Goal: Navigation & Orientation: Find specific page/section

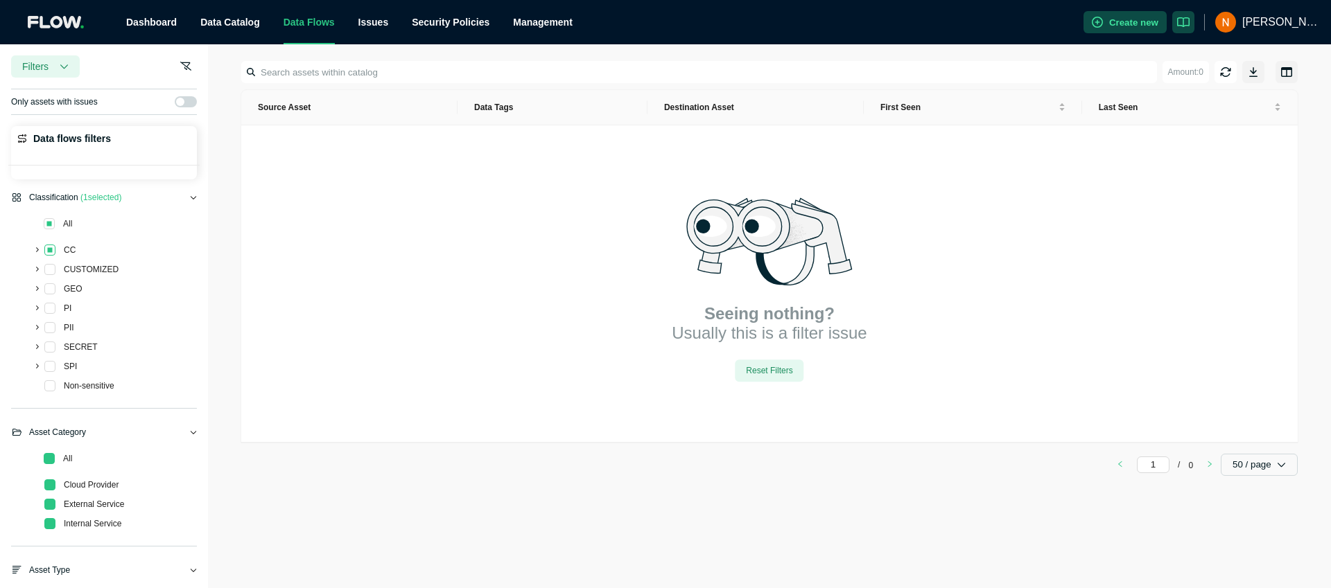
click at [53, 250] on span at bounding box center [49, 250] width 11 height 11
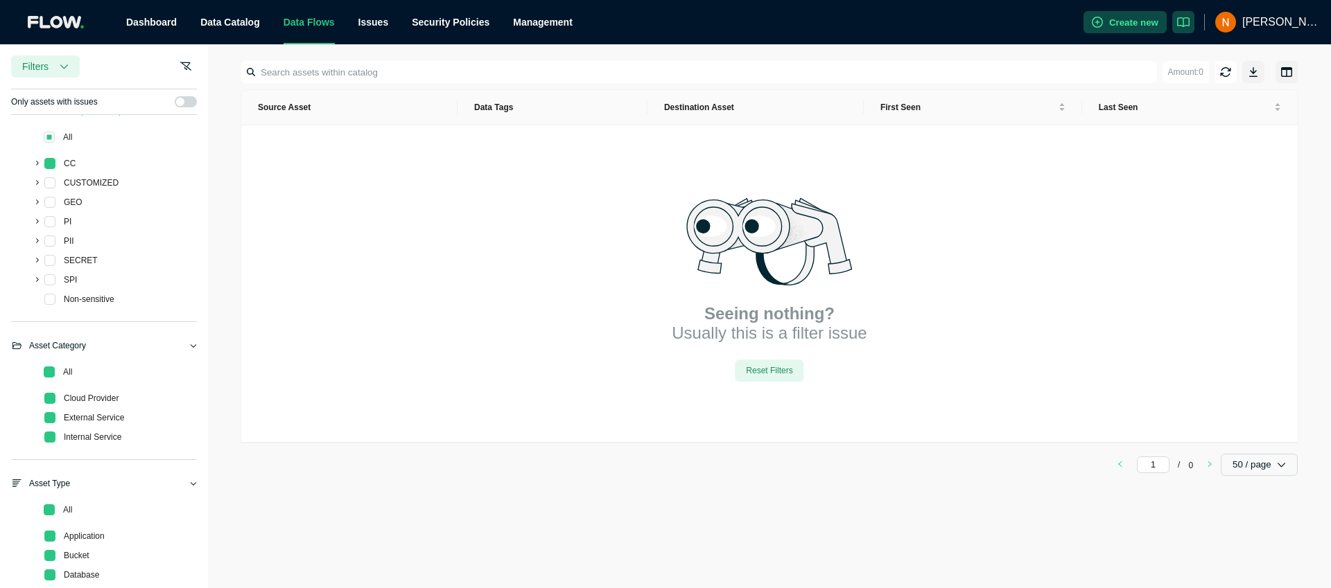
scroll to position [58, 0]
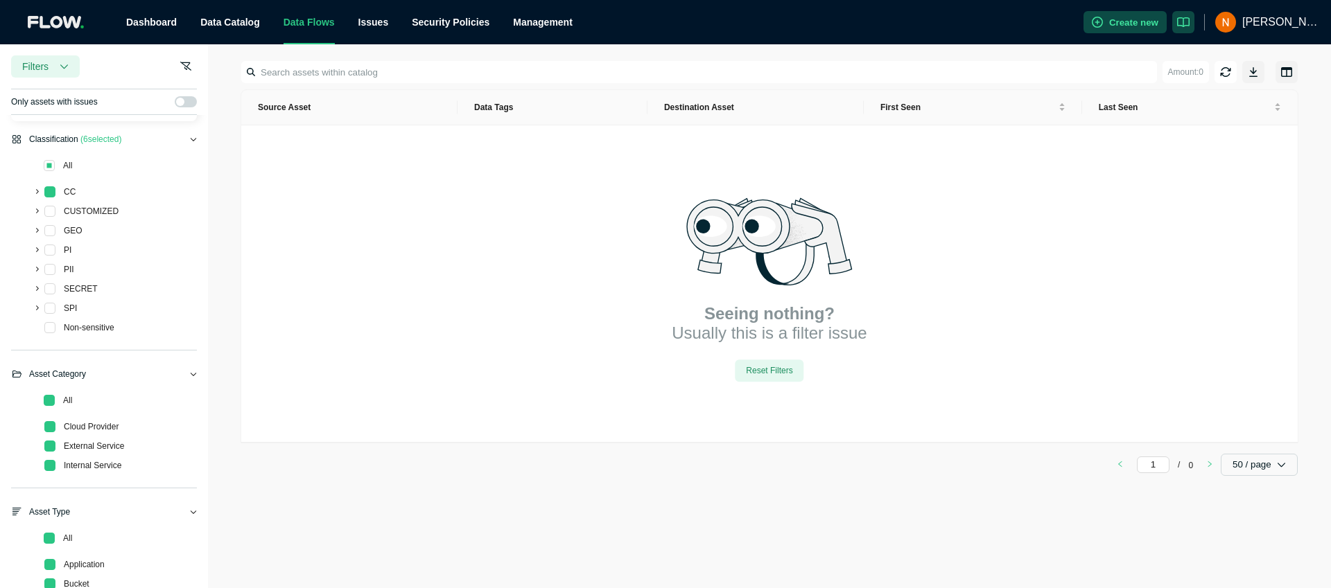
click at [37, 271] on icon at bounding box center [36, 270] width 6 height 6
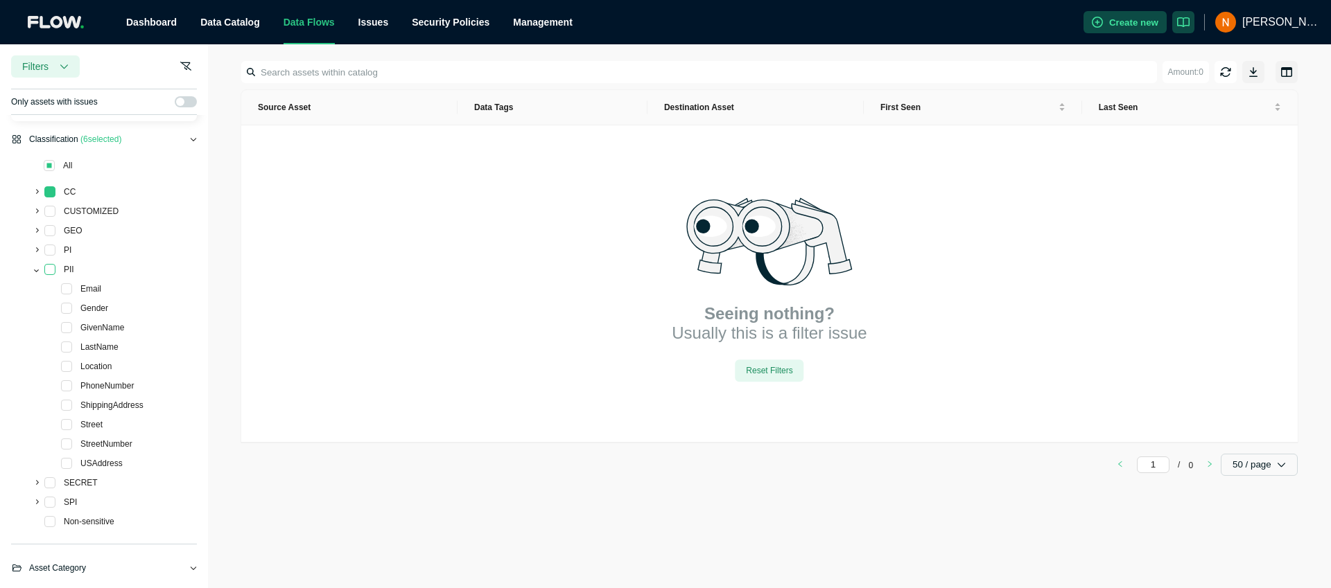
click at [48, 270] on span at bounding box center [49, 269] width 11 height 11
click at [152, 26] on link "Dashboard" at bounding box center [151, 22] width 51 height 11
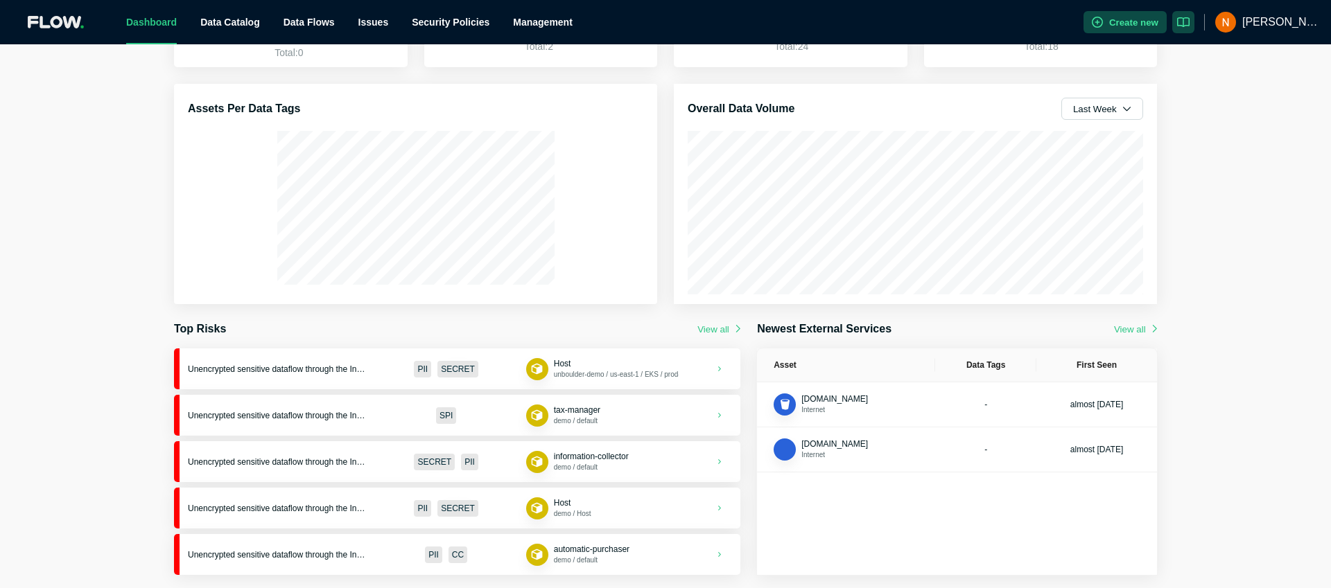
scroll to position [139, 0]
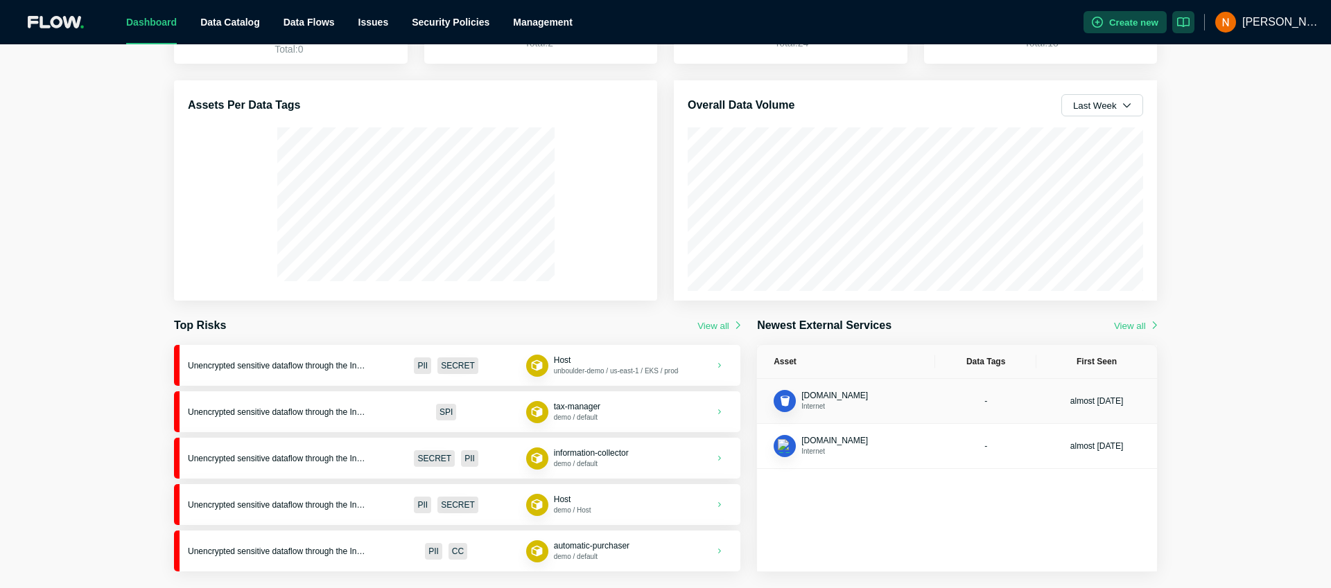
click at [951, 407] on td "-" at bounding box center [985, 401] width 101 height 45
click at [315, 31] on div "Data Flows" at bounding box center [308, 22] width 51 height 44
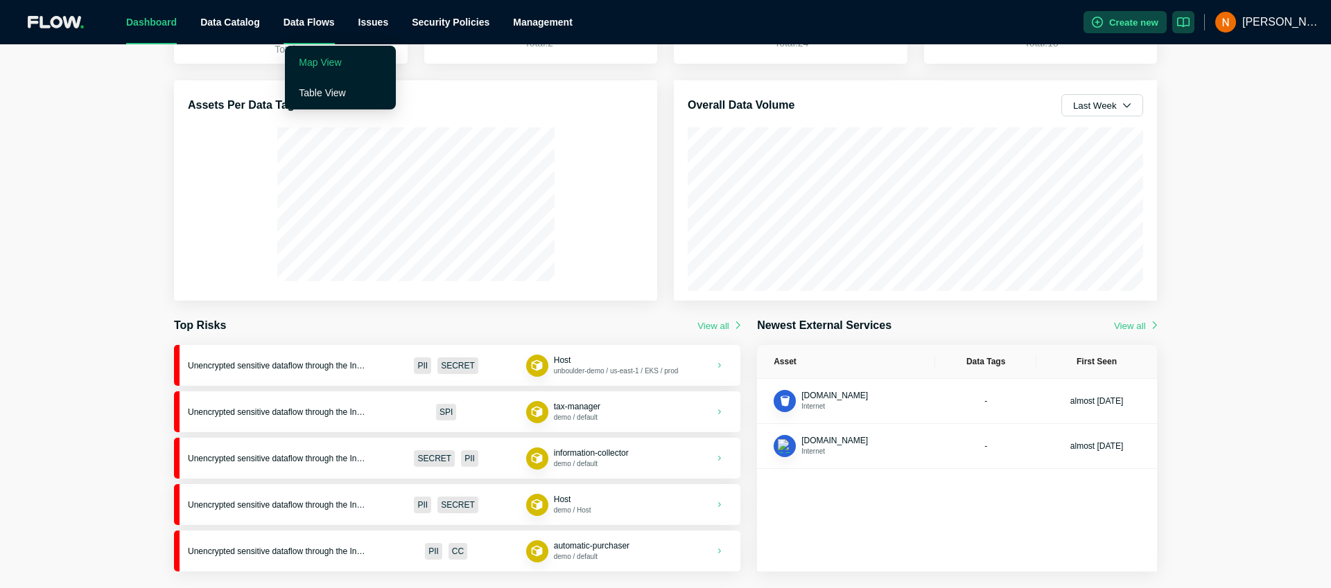
click at [326, 67] on link "Map View" at bounding box center [320, 62] width 42 height 11
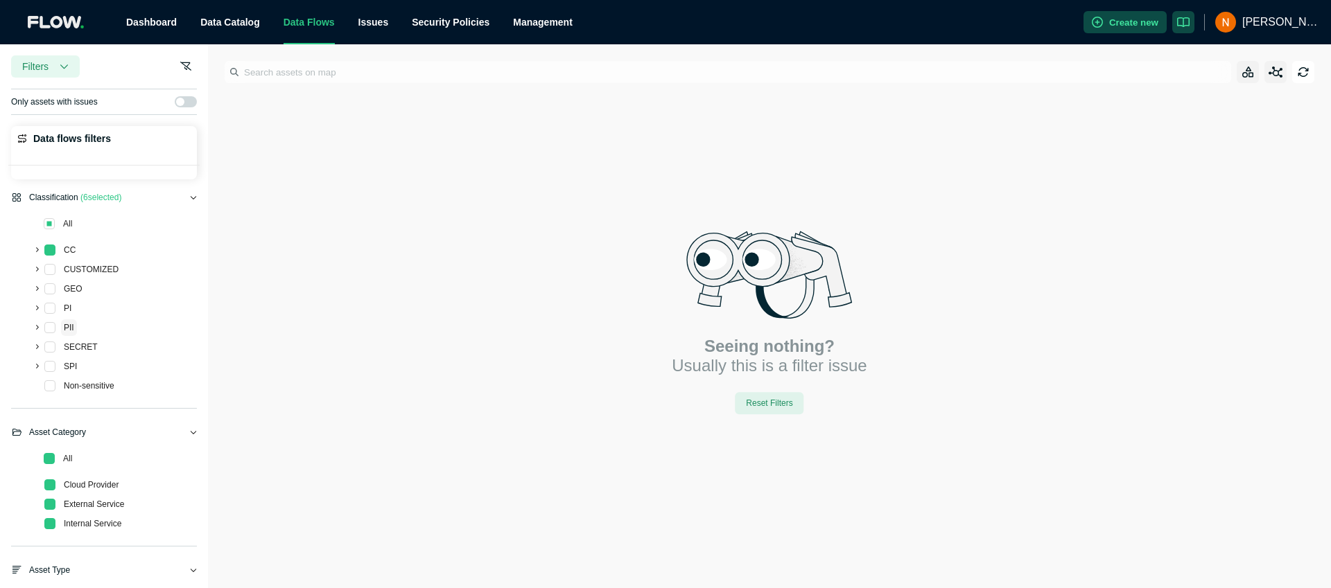
click at [67, 327] on span "PII" at bounding box center [69, 328] width 10 height 10
click at [38, 327] on icon at bounding box center [36, 328] width 6 height 6
